Goal: Information Seeking & Learning: Check status

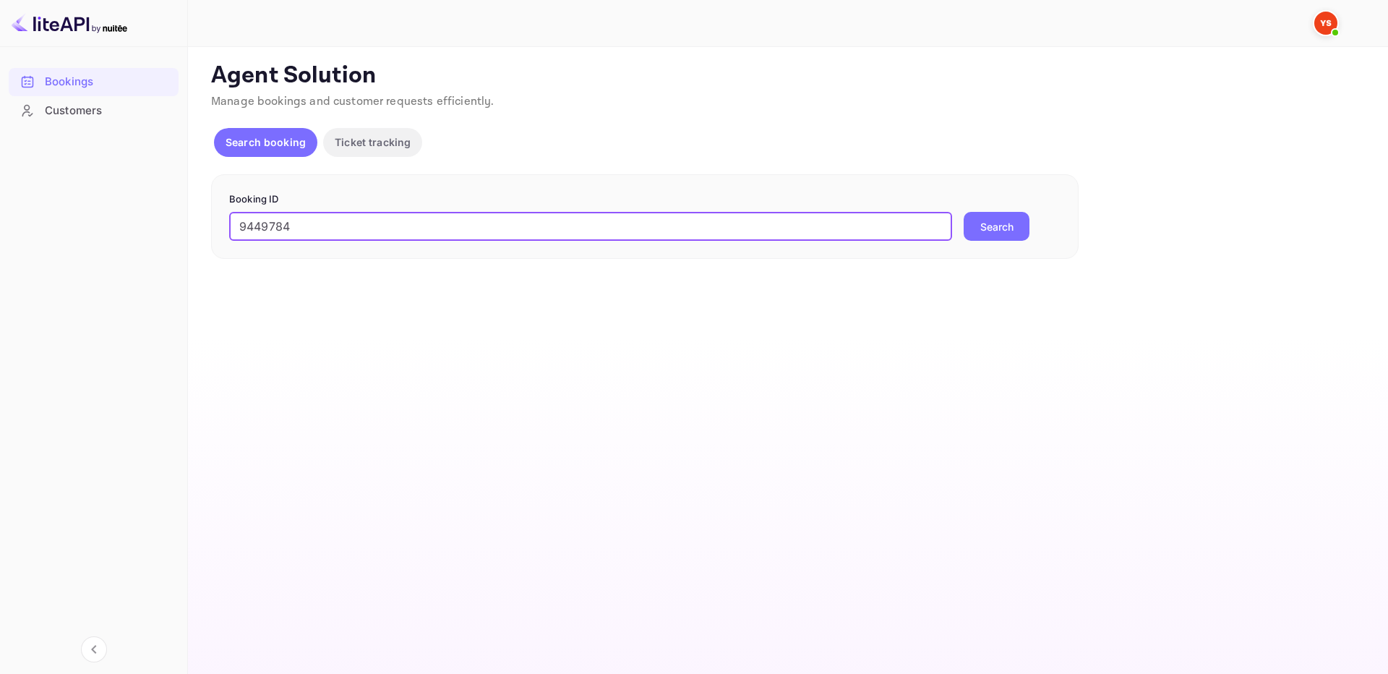
type input "9449784"
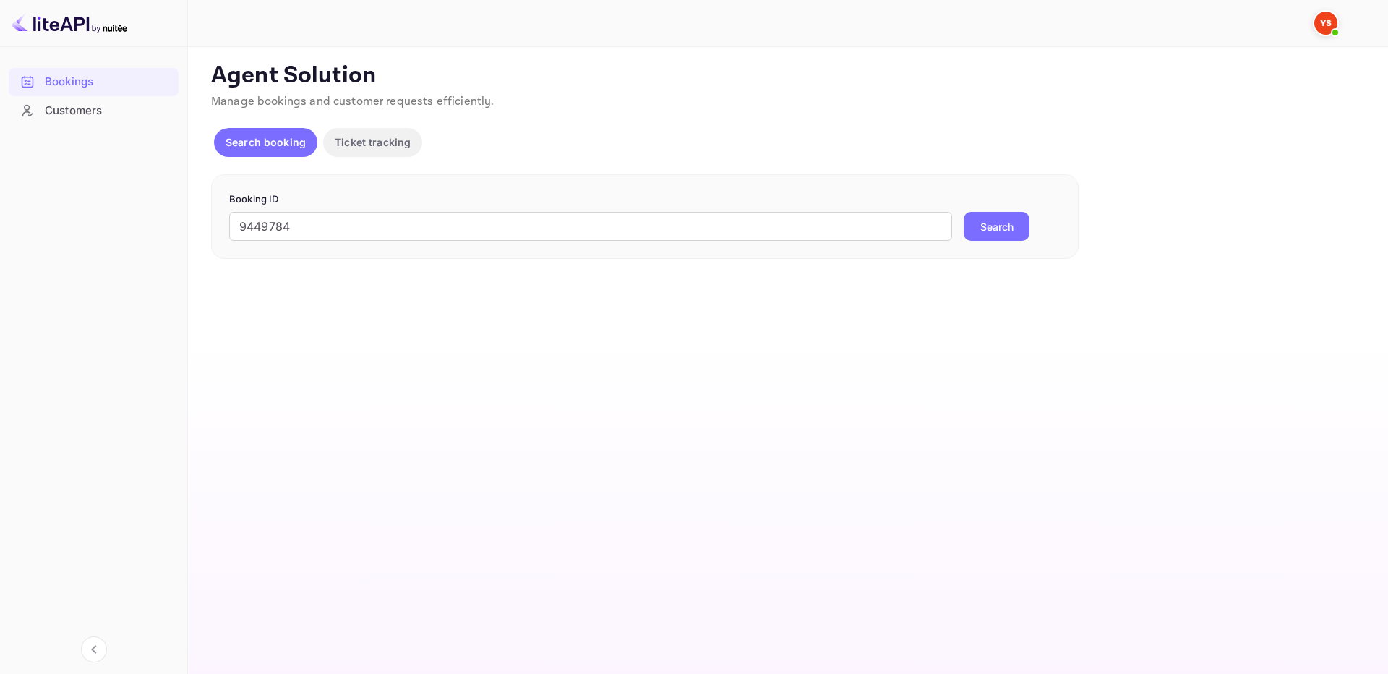
click at [983, 223] on button "Search" at bounding box center [997, 226] width 66 height 29
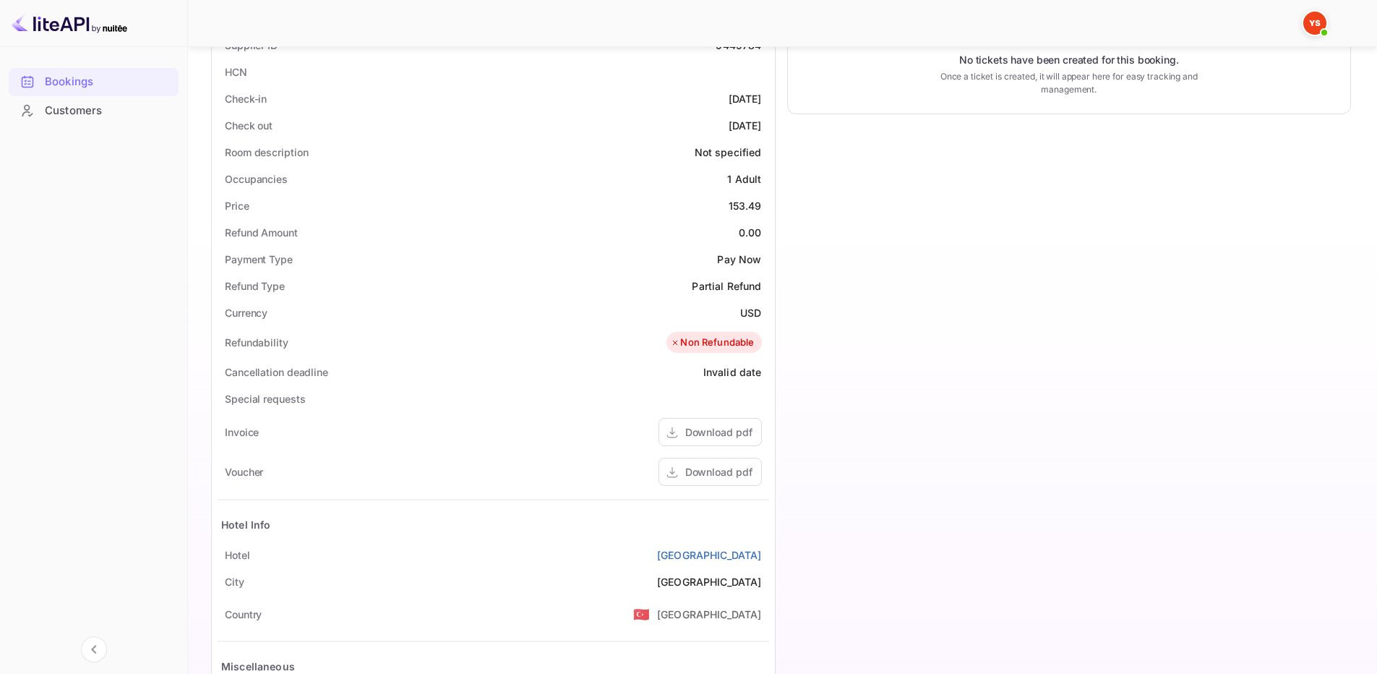
scroll to position [175, 0]
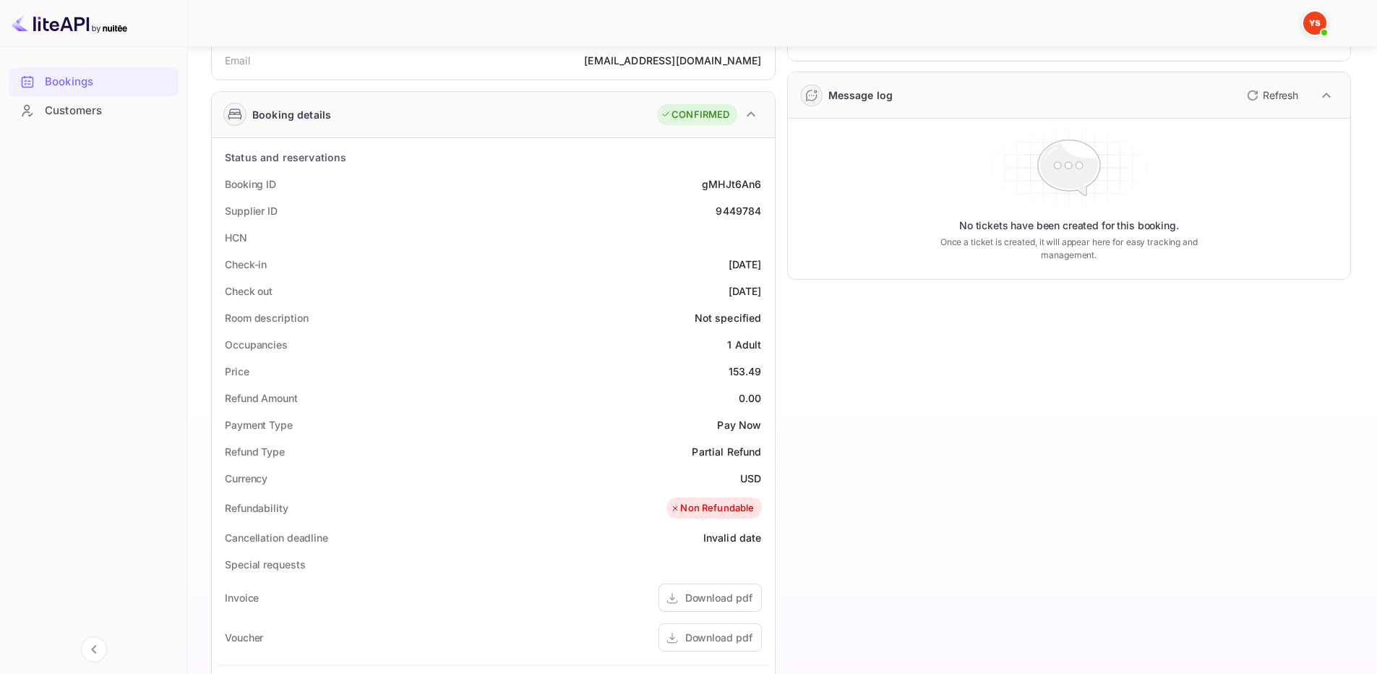
drag, startPoint x: 222, startPoint y: 181, endPoint x: 761, endPoint y: 290, distance: 550.3
click at [761, 290] on div "Status and reservations Booking ID gMHJt6An6 Supplier ID 9449784 HCN Check-in […" at bounding box center [494, 536] width 552 height 785
copy div "Booking ID gMHJt6An6 Supplier ID 9449784 HCN Check-in [DATE] Check out [DATE]"
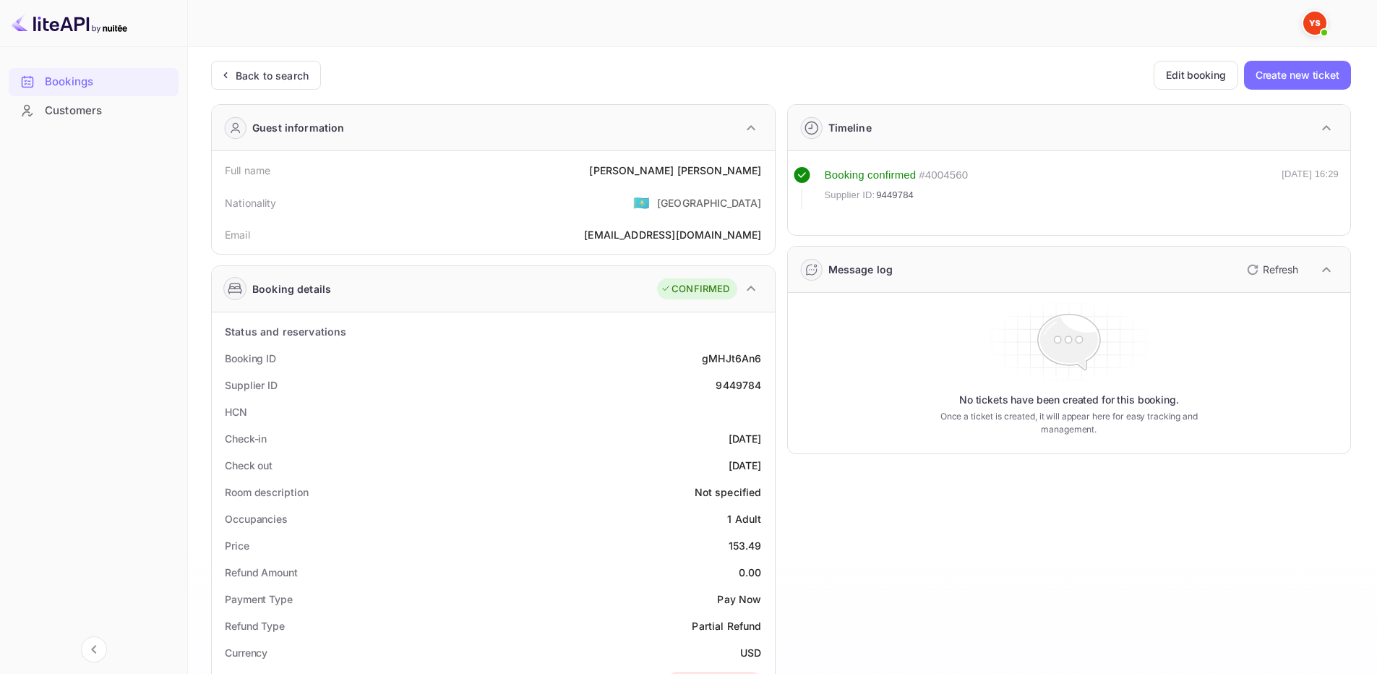
scroll to position [0, 0]
drag, startPoint x: 224, startPoint y: 170, endPoint x: 765, endPoint y: 172, distance: 540.8
click at [765, 172] on div "Full name [PERSON_NAME]" at bounding box center [494, 171] width 552 height 27
copy div "Full name [PERSON_NAME]"
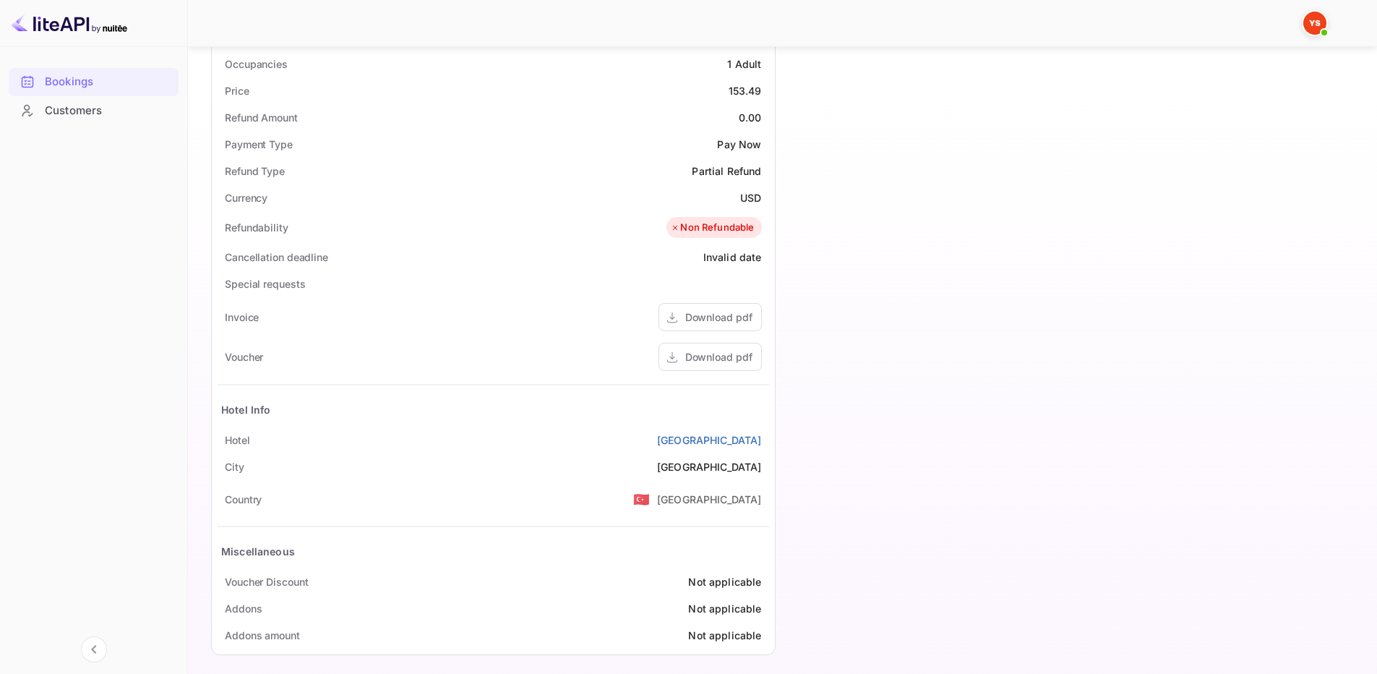
scroll to position [464, 0]
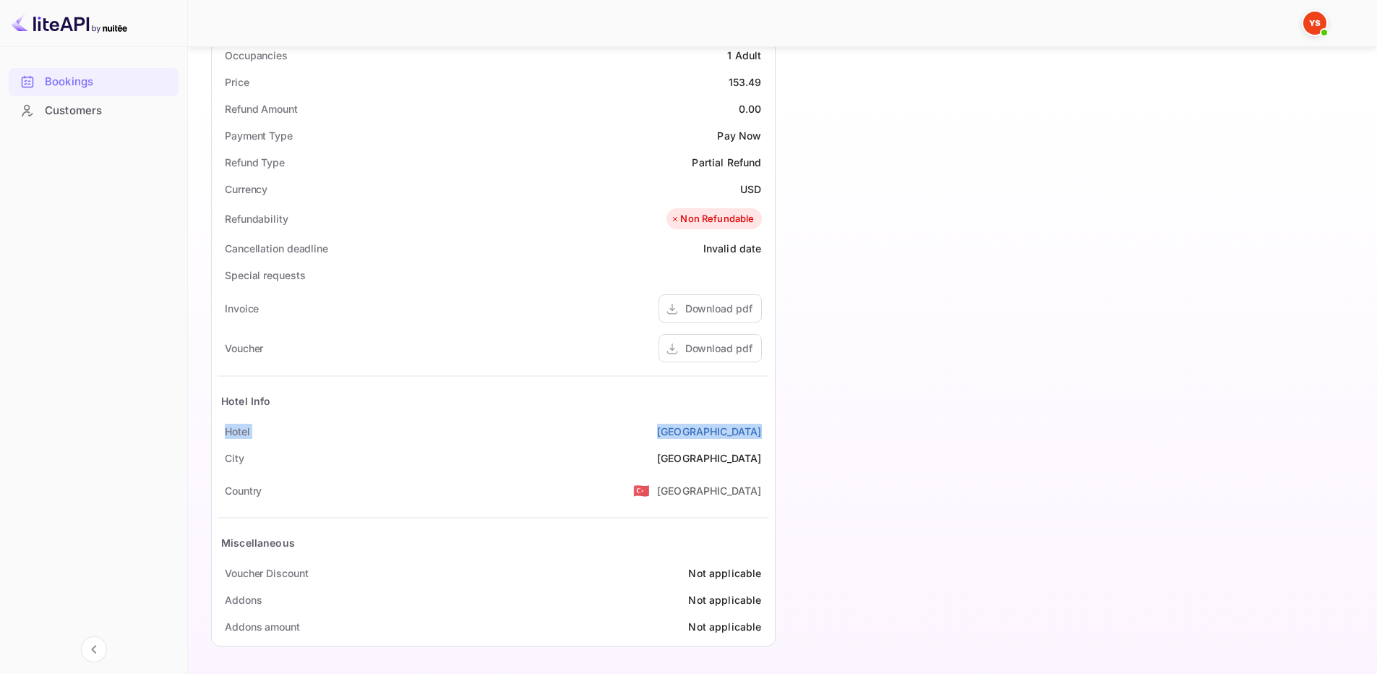
drag, startPoint x: 225, startPoint y: 430, endPoint x: 770, endPoint y: 429, distance: 545.1
click at [770, 429] on div "Status and reservations Booking ID gMHJt6An6 Supplier ID 9449784 HCN Check-in […" at bounding box center [493, 247] width 563 height 797
copy div "[GEOGRAPHIC_DATA]"
